Goal: Task Accomplishment & Management: Manage account settings

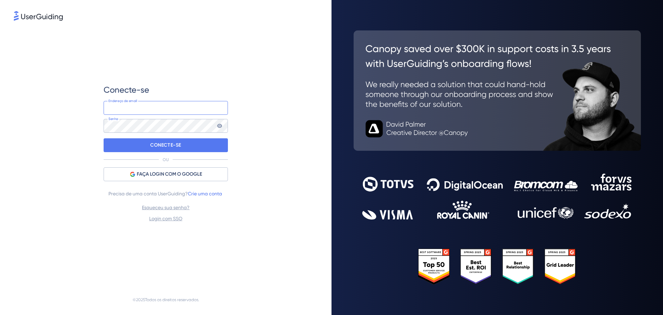
click at [140, 106] on input "email" at bounding box center [166, 108] width 124 height 14
type input "[PERSON_NAME][EMAIL_ADDRESS][PERSON_NAME][DOMAIN_NAME]"
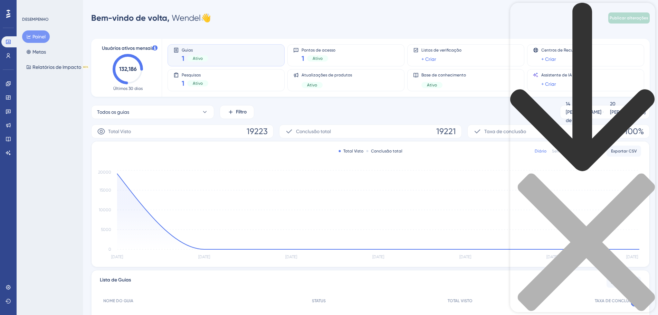
click at [554, 39] on div "Cabeçalho do Centro de Recursos" at bounding box center [582, 169] width 145 height 332
type input "tooltip"
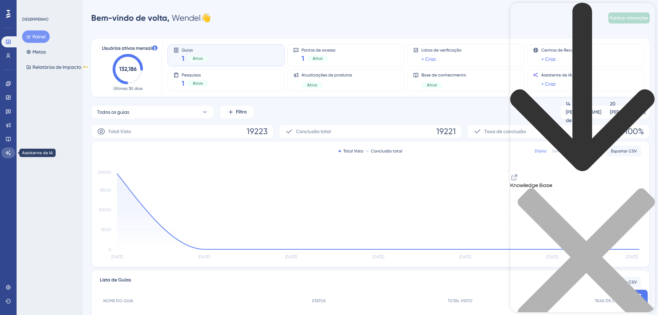
drag, startPoint x: 7, startPoint y: 151, endPoint x: 11, endPoint y: 149, distance: 4.2
click at [7, 151] on icon at bounding box center [9, 153] width 6 height 6
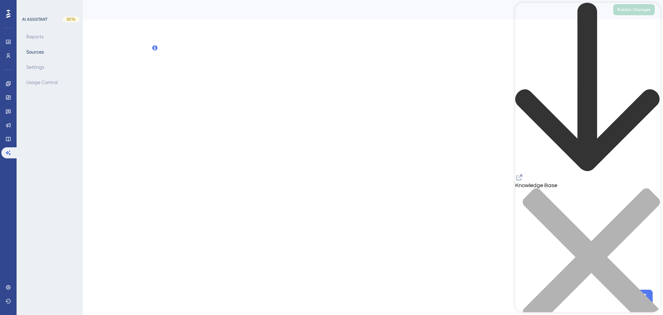
click at [649, 188] on div "close resource center" at bounding box center [588, 261] width 145 height 146
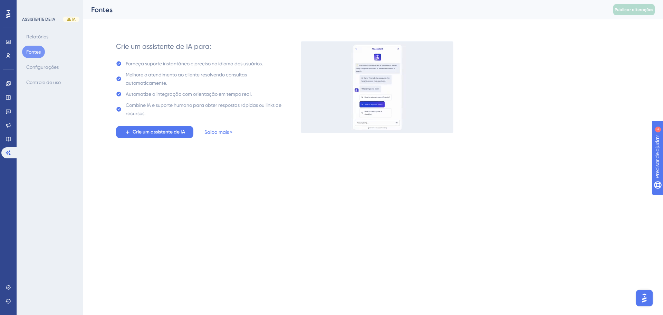
click at [153, 122] on div "✨ Save My Spot!✨" at bounding box center [332, 146] width 663 height 315
click at [153, 130] on div "✨ Guarde meu lugar!✨" at bounding box center [332, 146] width 663 height 315
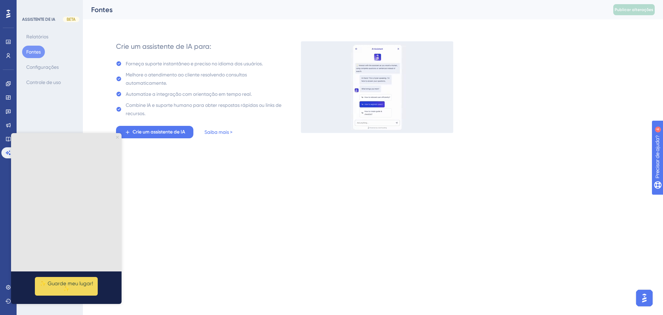
click at [171, 0] on html "Desempenho Usuários Noivado Widgets Opinião Atualizações de produtos Base de co…" at bounding box center [331, 0] width 663 height 0
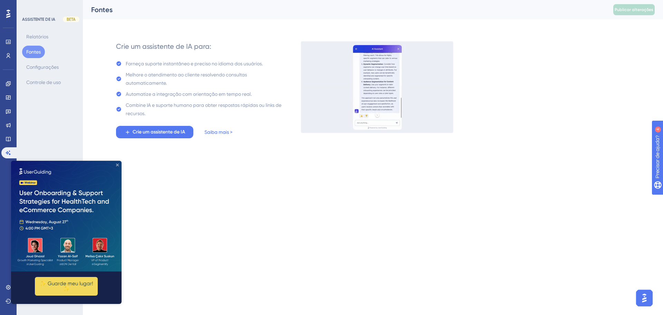
click at [118, 163] on icon "Fechar visualização" at bounding box center [117, 164] width 3 height 3
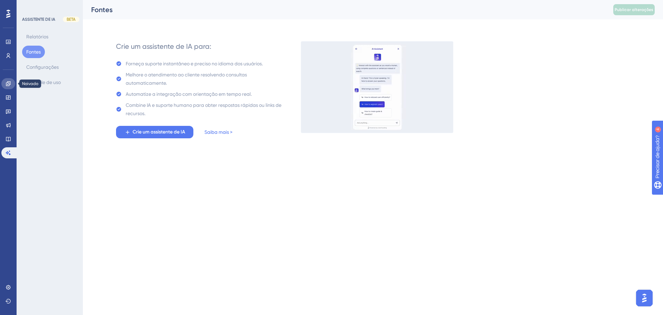
click at [6, 78] on link at bounding box center [8, 83] width 14 height 11
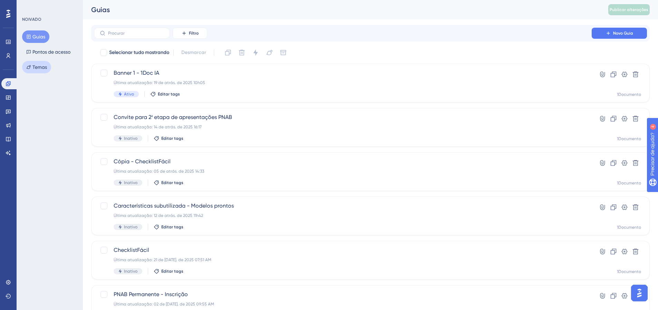
click at [39, 71] on font "Temas" at bounding box center [39, 67] width 15 height 8
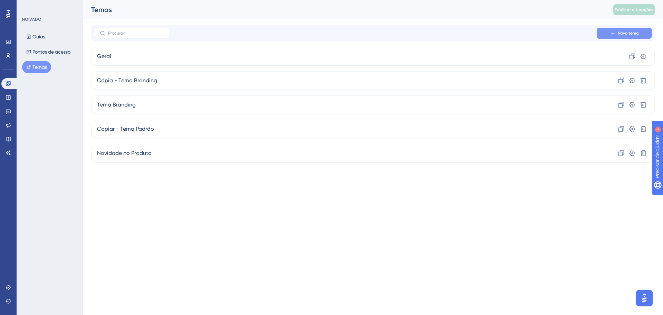
click at [618, 35] on button "Novo tema" at bounding box center [624, 33] width 55 height 11
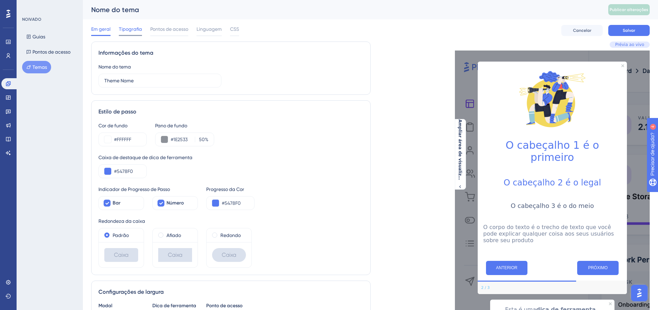
click at [122, 27] on font "Tipografia" at bounding box center [130, 29] width 23 height 6
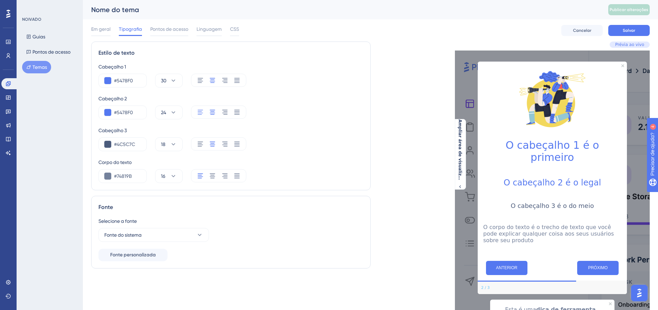
click at [200, 113] on icon at bounding box center [200, 112] width 5 height 5
click at [208, 112] on div at bounding box center [218, 111] width 55 height 13
click at [211, 112] on icon at bounding box center [212, 112] width 7 height 7
click at [192, 236] on button "Fonte do sistema" at bounding box center [153, 235] width 111 height 14
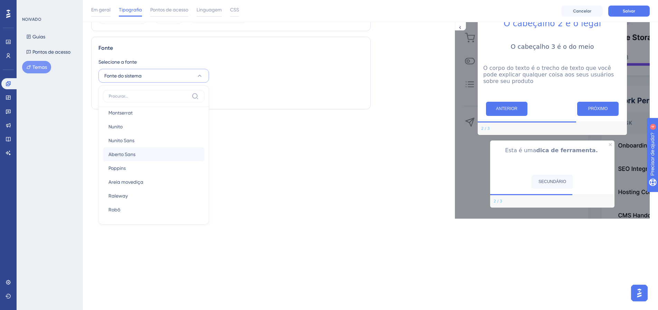
scroll to position [103, 0]
click at [286, 207] on div "Estilo de texto Cabeçalho 1 #5478F0 30 Cabeçalho 2 #5478F0 24 Cabeçalho 3 #4C5C…" at bounding box center [231, 51] width 280 height 336
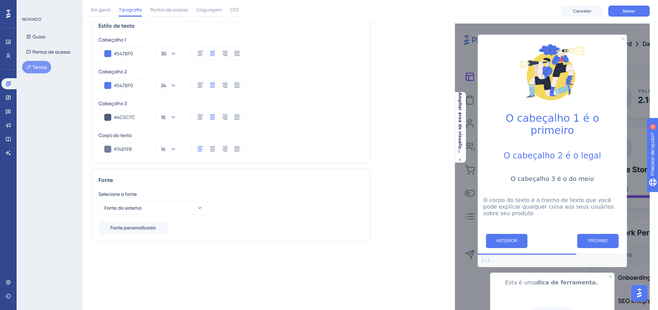
scroll to position [0, 0]
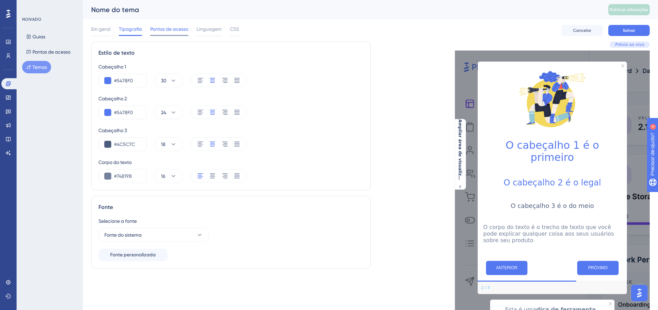
click at [162, 32] on span "Pontos de acesso" at bounding box center [169, 29] width 38 height 8
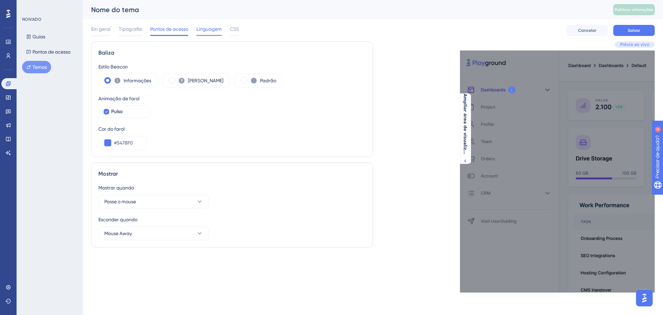
click at [208, 29] on font "Linguagem" at bounding box center [209, 29] width 25 height 6
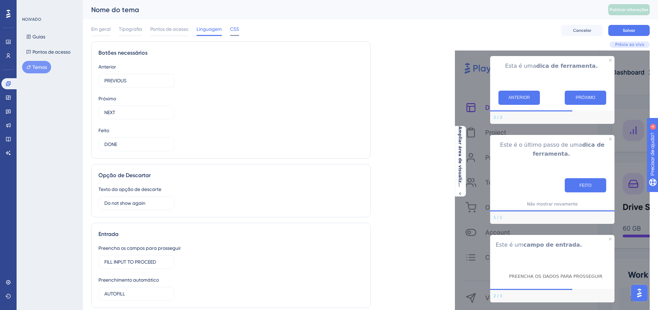
click at [236, 32] on span "CSS" at bounding box center [234, 29] width 9 height 8
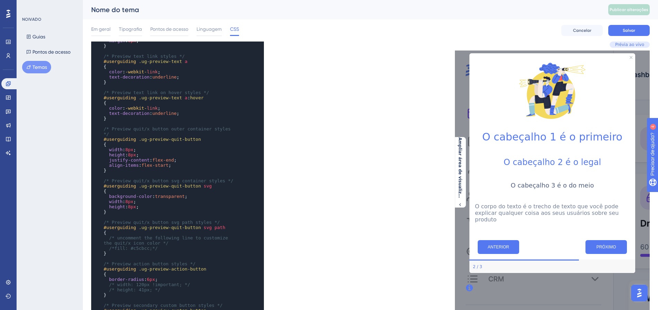
scroll to position [656, 0]
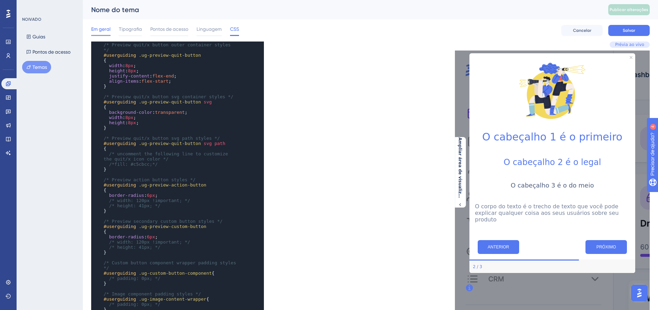
click at [97, 26] on span "Em geral" at bounding box center [100, 29] width 19 height 8
